Goal: Transaction & Acquisition: Purchase product/service

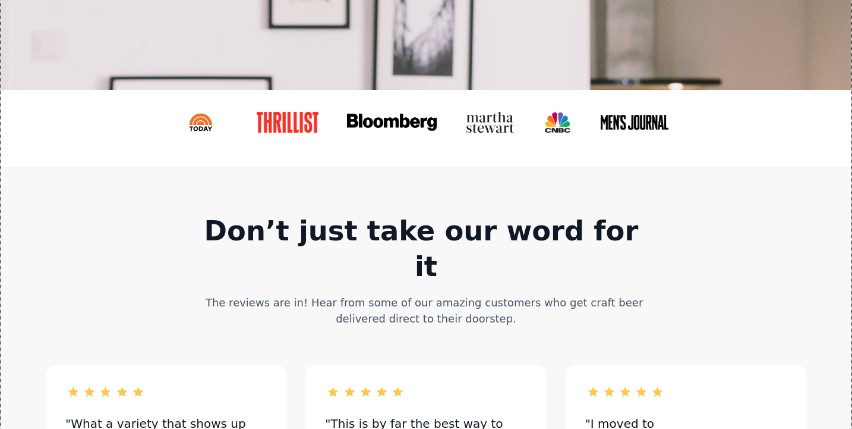
scroll to position [380, 0]
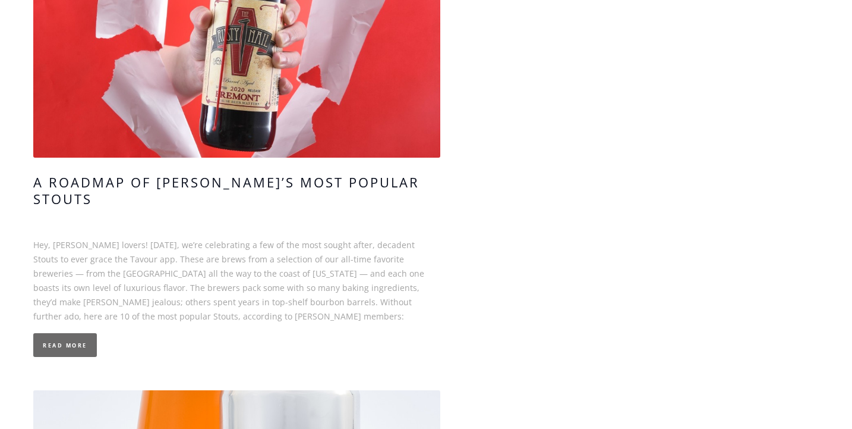
scroll to position [550, 0]
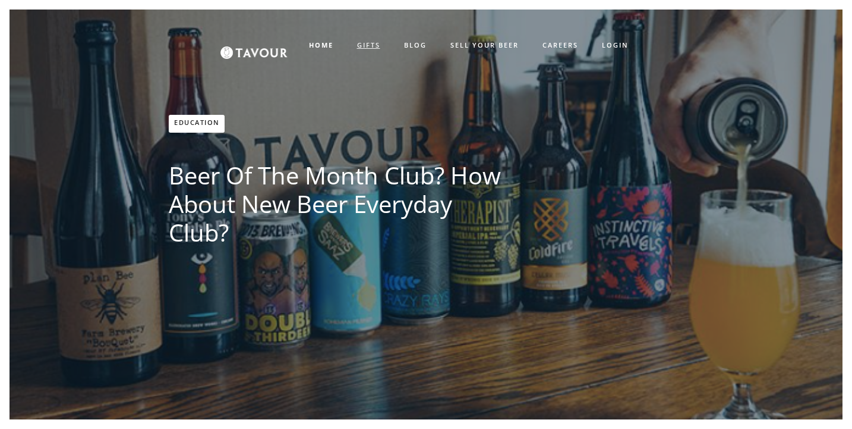
click at [368, 45] on link "GIFTS" at bounding box center [368, 46] width 47 height 20
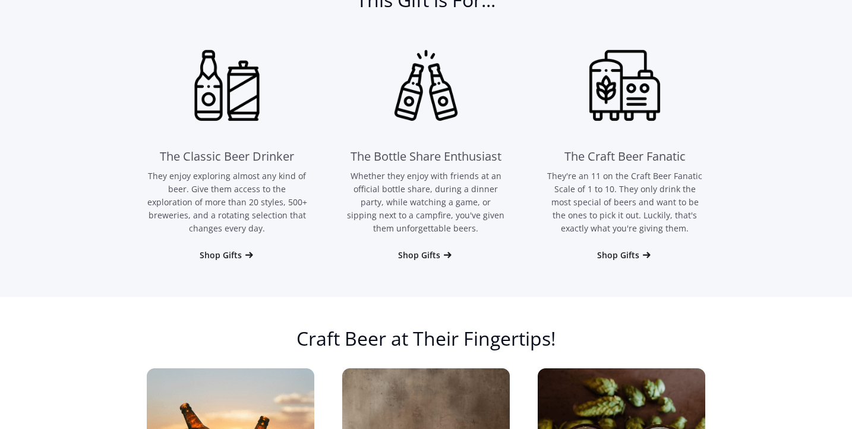
scroll to position [770, 0]
click at [222, 254] on div "Shop Gifts" at bounding box center [221, 255] width 42 height 12
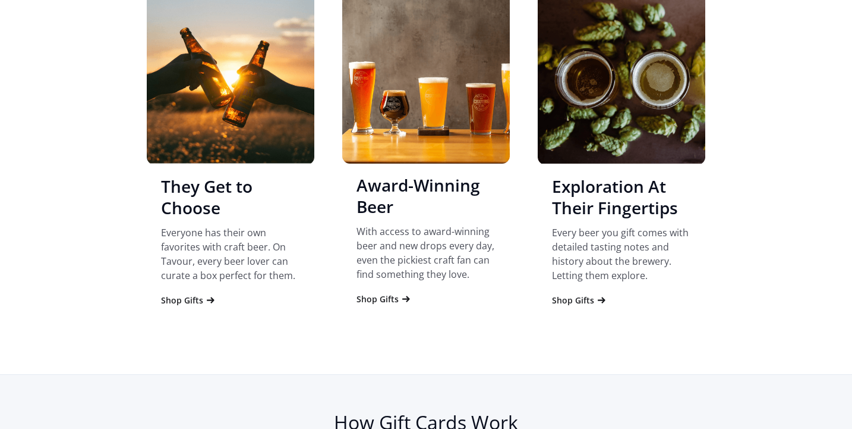
scroll to position [1175, 0]
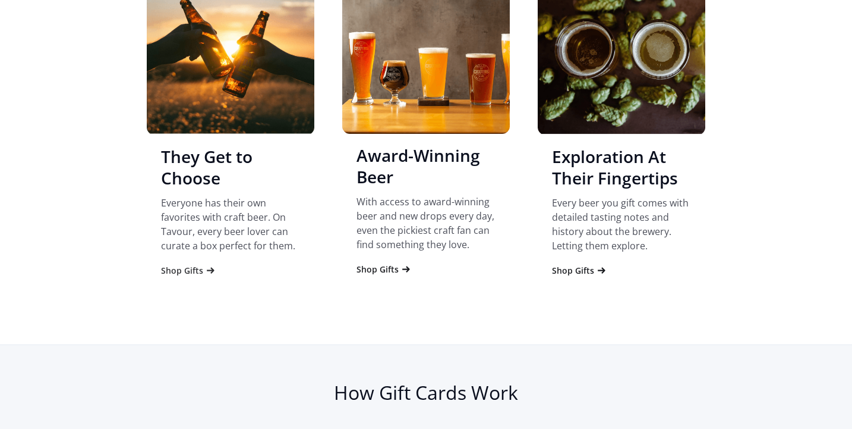
click at [194, 272] on div "Shop Gifts" at bounding box center [182, 270] width 42 height 12
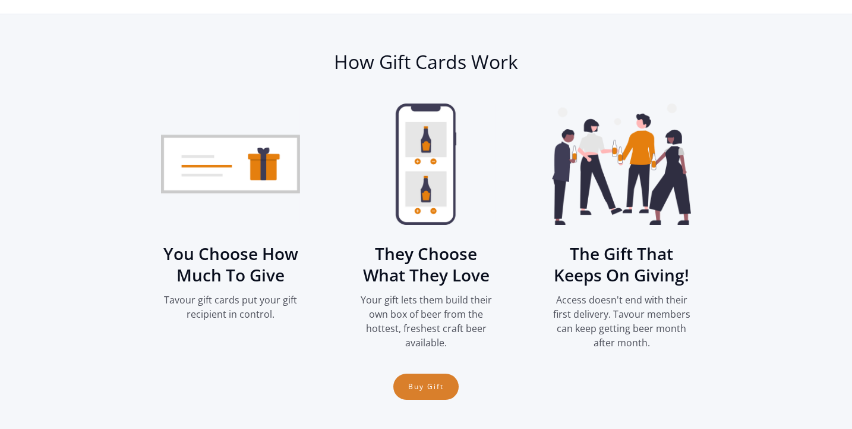
scroll to position [1519, 0]
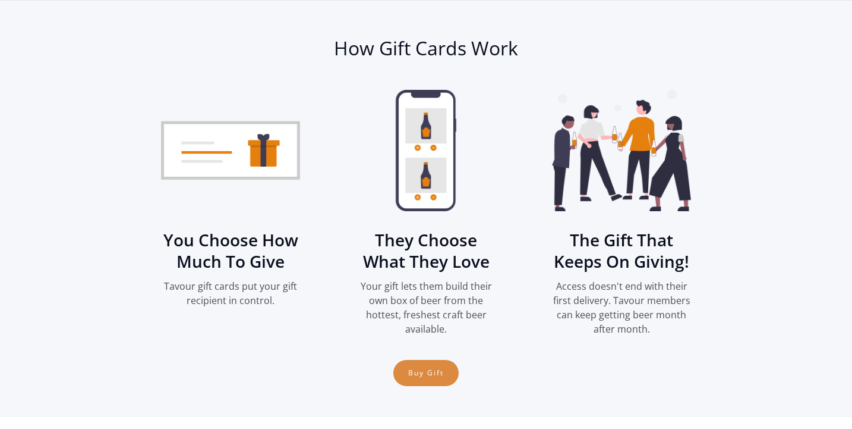
click at [427, 369] on link "Buy Gift" at bounding box center [425, 373] width 65 height 26
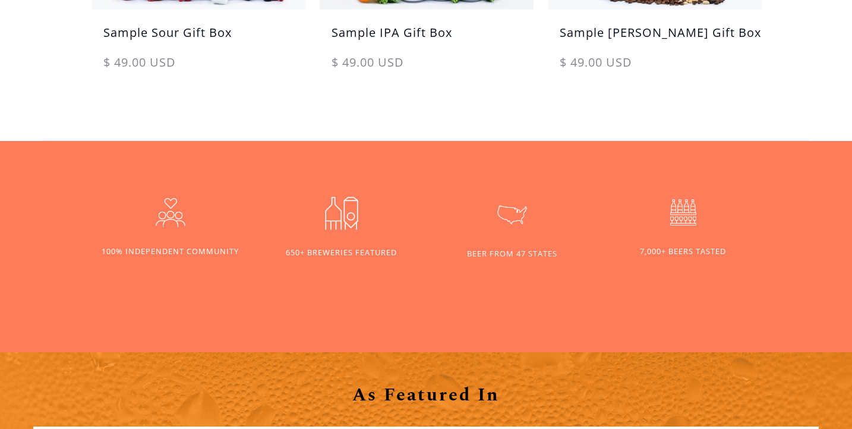
scroll to position [872, 0]
